Goal: Task Accomplishment & Management: Manage account settings

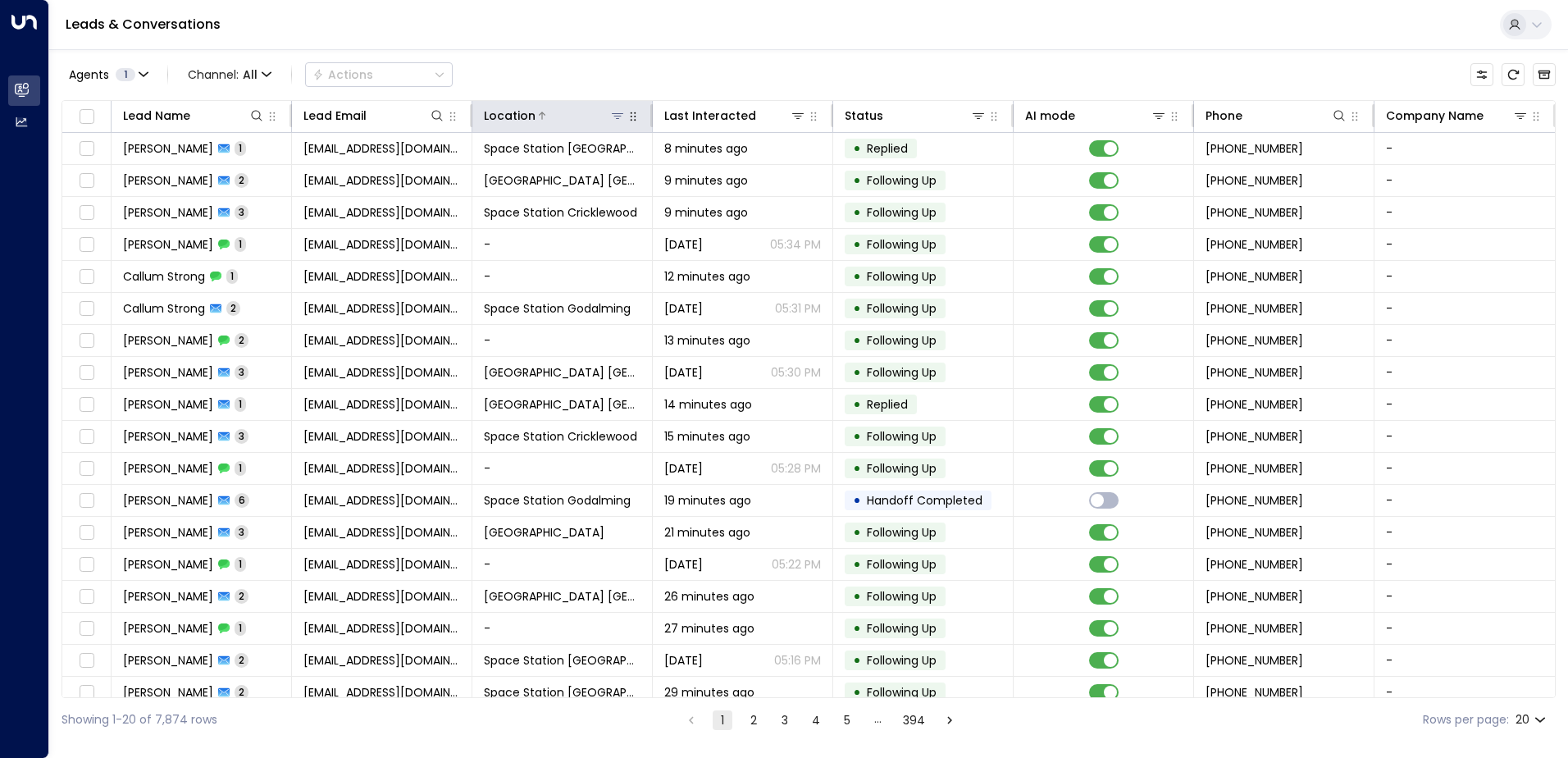
click at [617, 120] on icon at bounding box center [617, 115] width 13 height 13
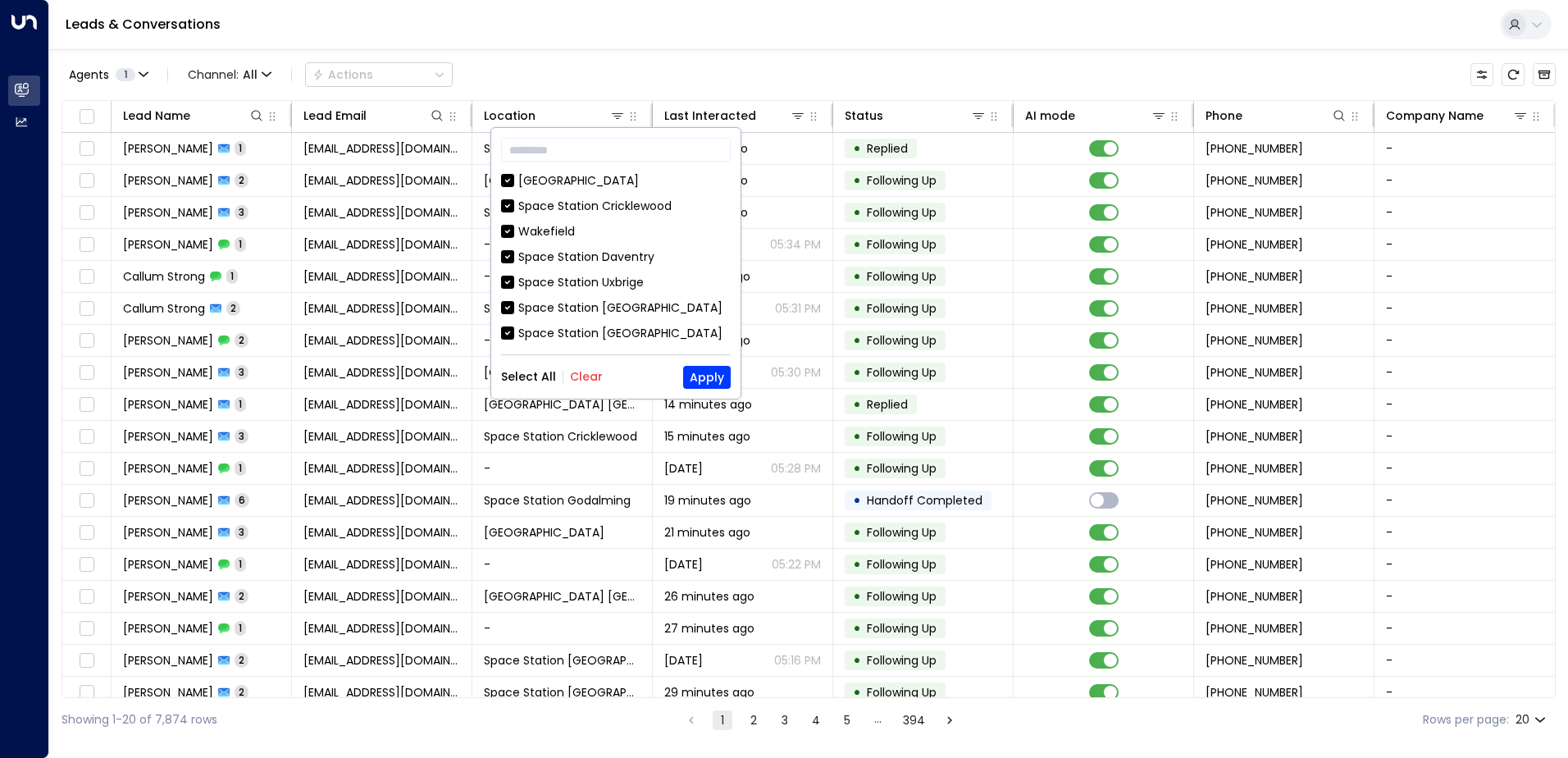
click at [580, 377] on button "Clear" at bounding box center [586, 376] width 33 height 13
drag, startPoint x: 582, startPoint y: 335, endPoint x: 592, endPoint y: 342, distance: 12.2
click at [592, 342] on div "[GEOGRAPHIC_DATA] [GEOGRAPHIC_DATA] [GEOGRAPHIC_DATA] [GEOGRAPHIC_DATA] [GEOGRA…" at bounding box center [616, 259] width 230 height 172
drag, startPoint x: 592, startPoint y: 342, endPoint x: 547, endPoint y: 338, distance: 45.2
click at [537, 324] on div "Space Station [GEOGRAPHIC_DATA]" at bounding box center [620, 333] width 204 height 18
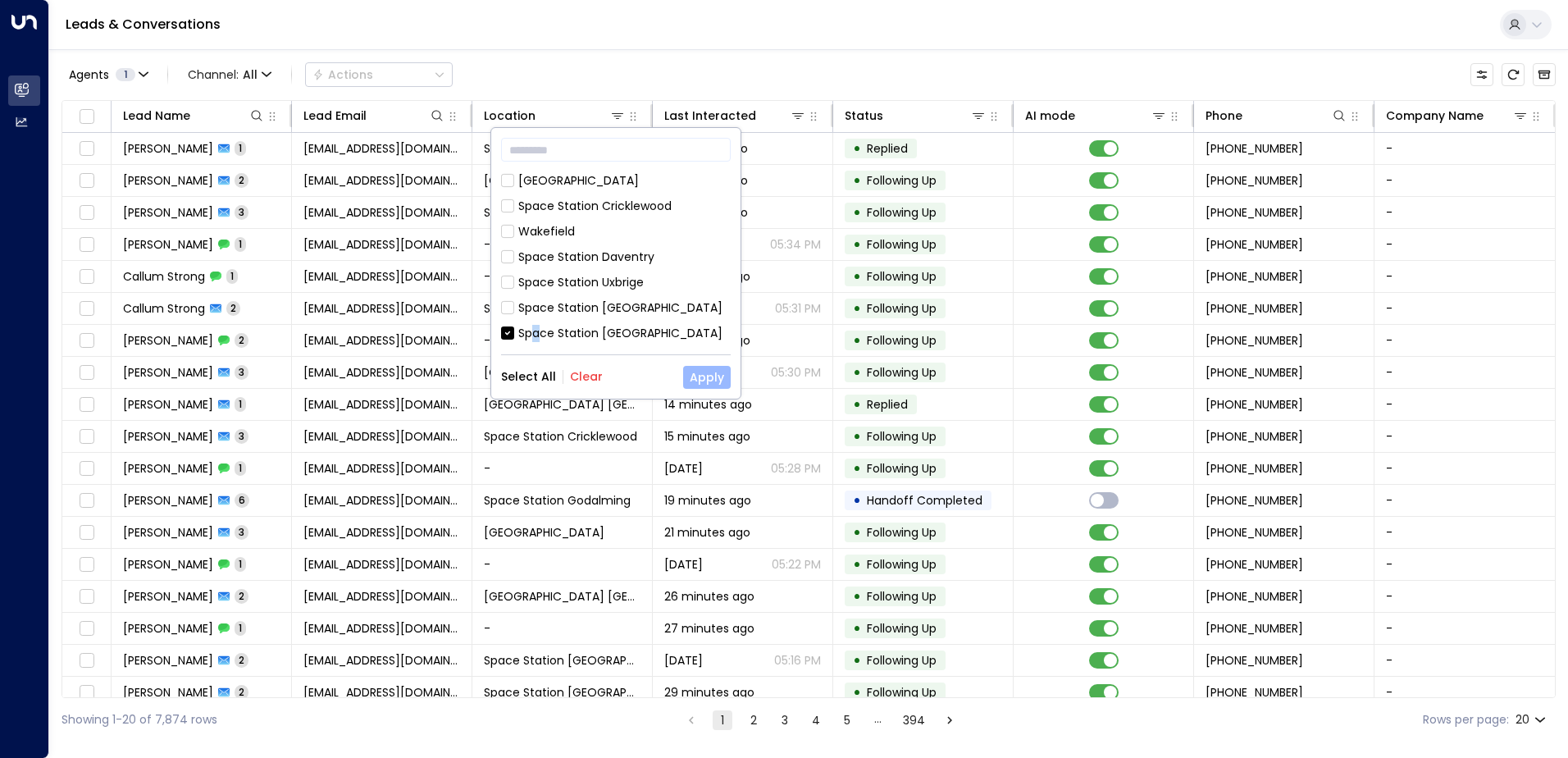
drag, startPoint x: 547, startPoint y: 338, endPoint x: 692, endPoint y: 379, distance: 150.7
click at [692, 379] on button "Apply" at bounding box center [707, 377] width 47 height 23
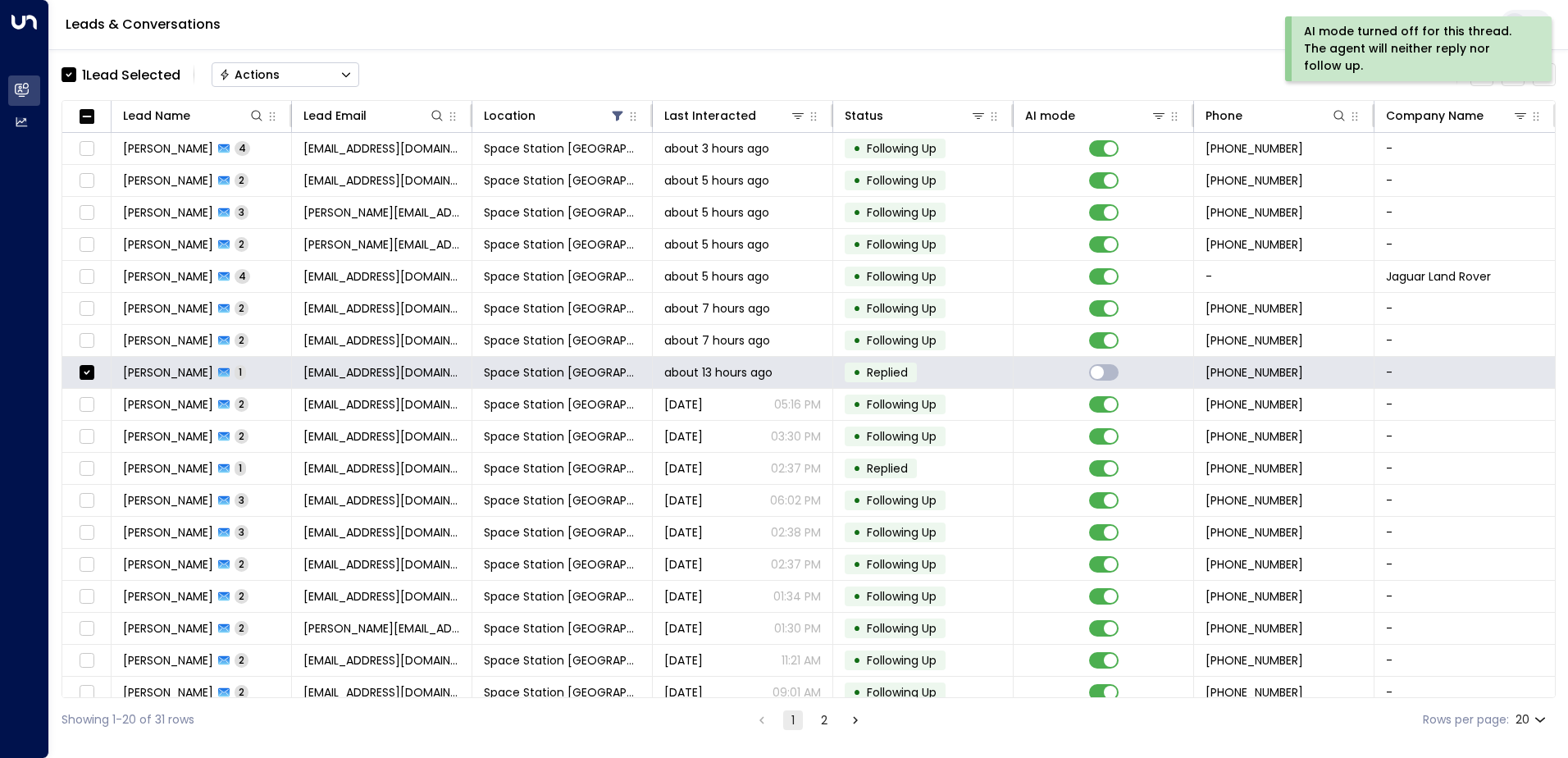
click at [315, 77] on button "Actions" at bounding box center [286, 75] width 148 height 25
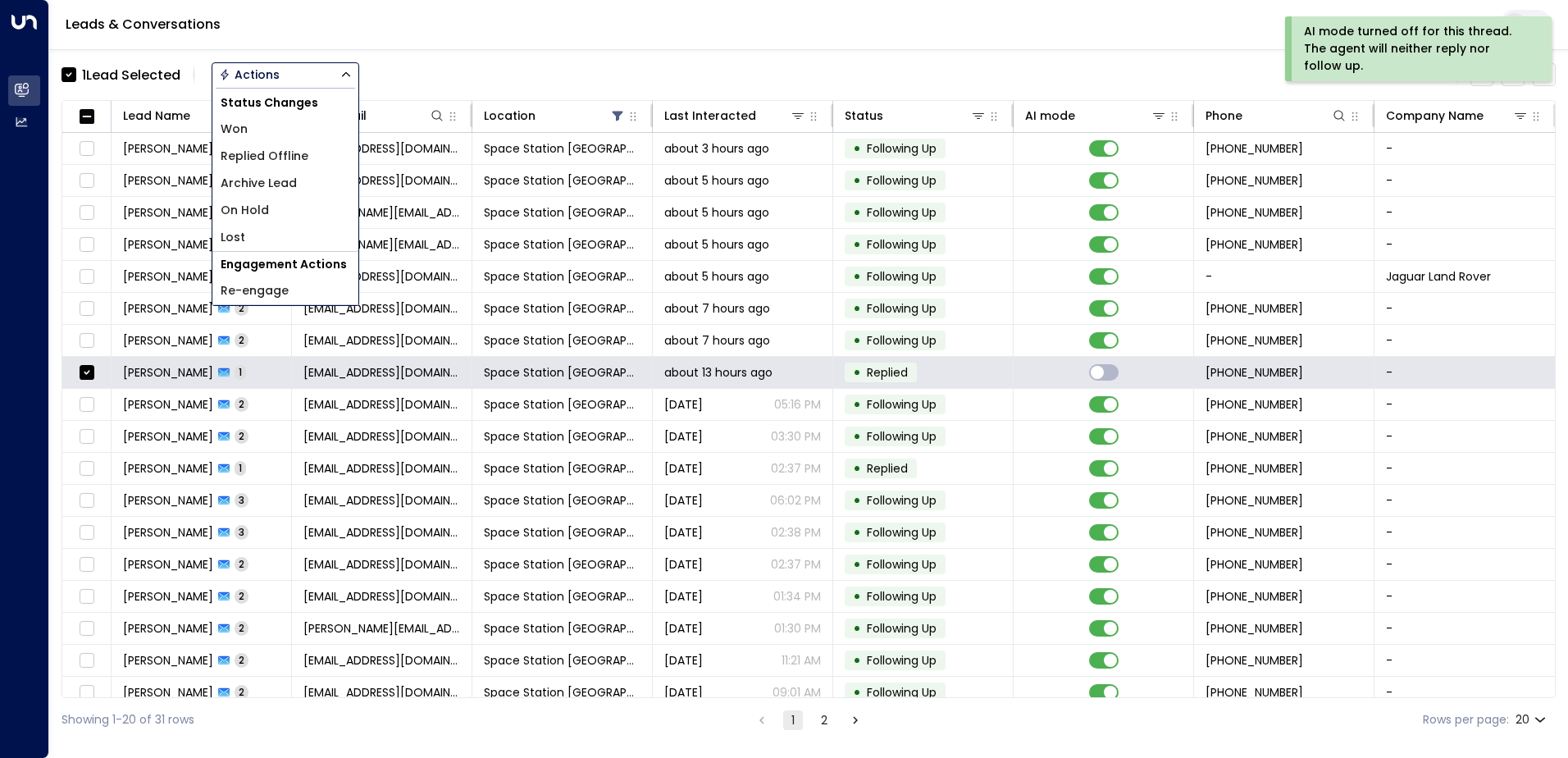
click at [311, 164] on li "Replied Offline" at bounding box center [286, 156] width 146 height 27
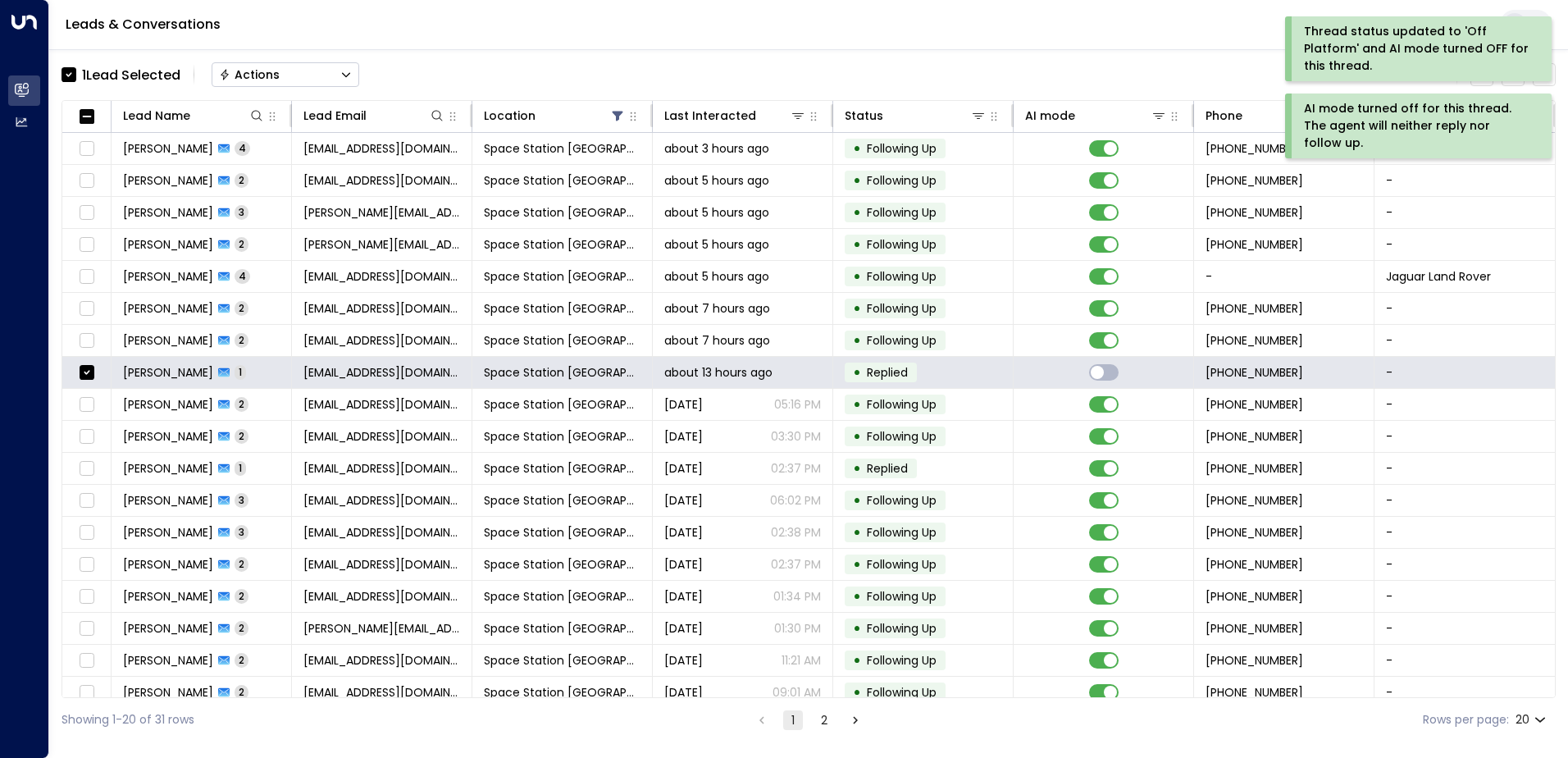
click at [273, 80] on div "Actions" at bounding box center [249, 74] width 61 height 15
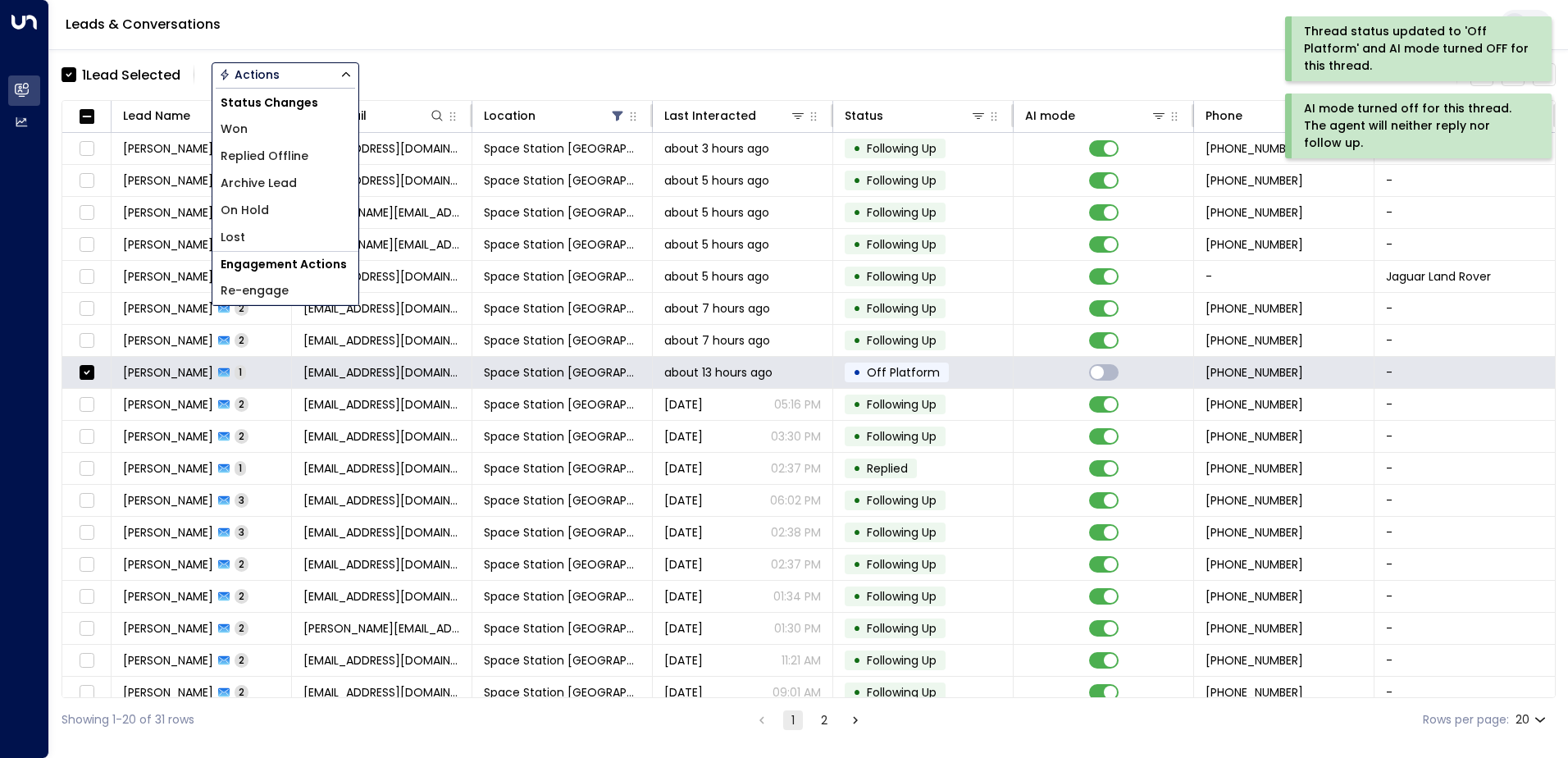
click at [282, 186] on span "Archive Lead" at bounding box center [259, 184] width 77 height 18
